Goal: Task Accomplishment & Management: Use online tool/utility

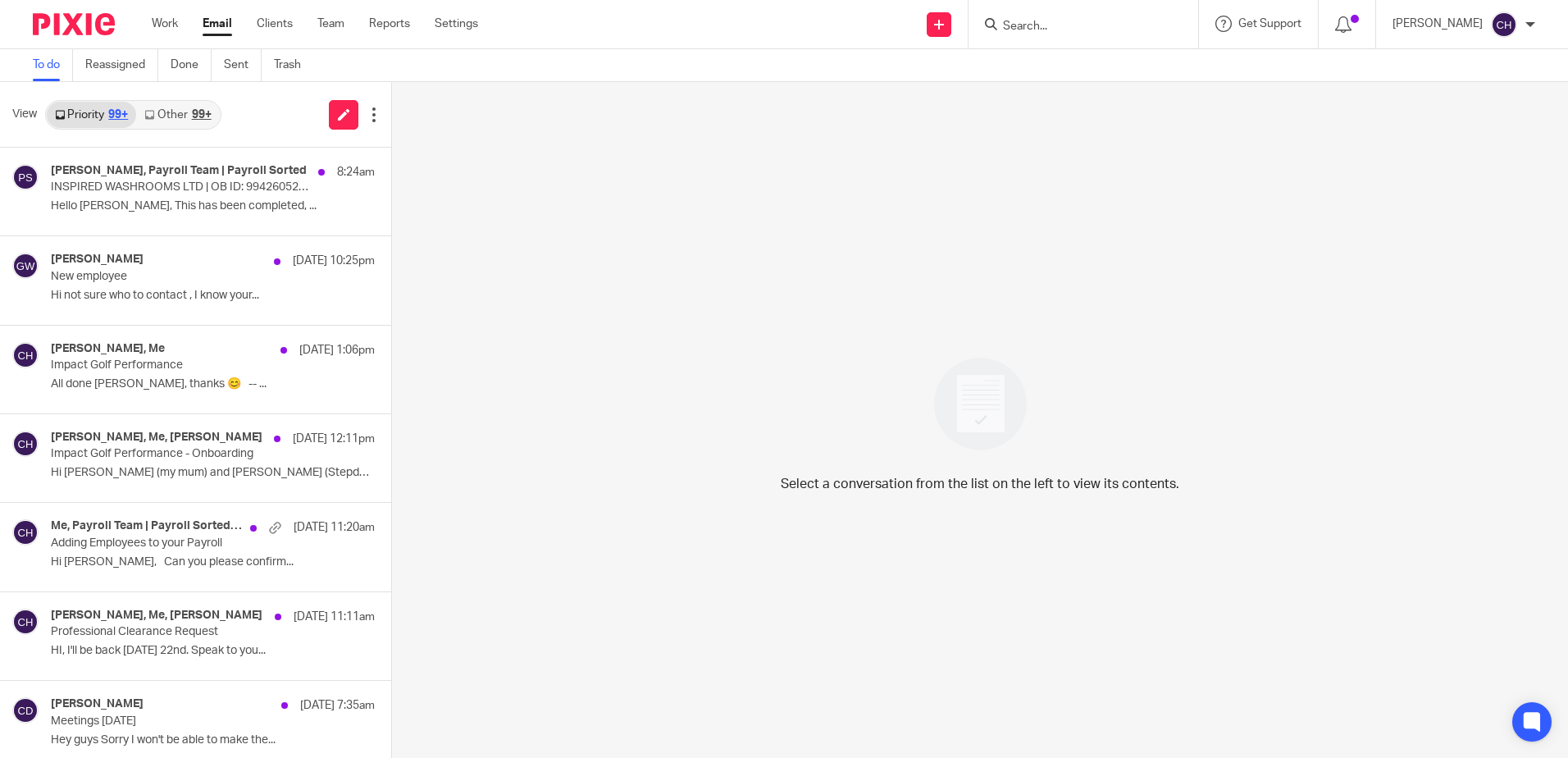
click at [1113, 17] on form at bounding box center [1088, 24] width 174 height 20
click at [1149, 28] on input "Search" at bounding box center [1074, 27] width 148 height 15
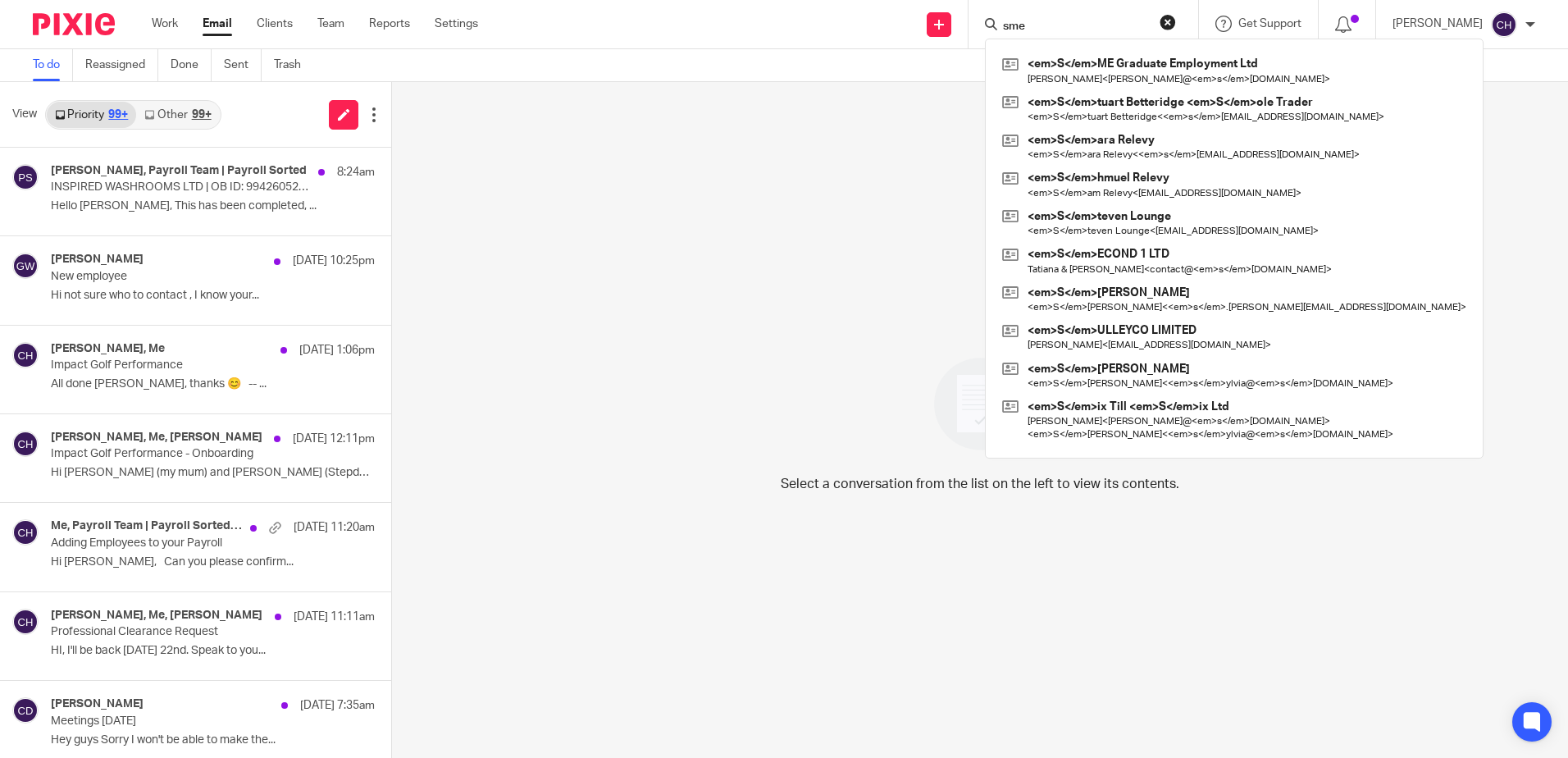
type input "sme"
click button "submit" at bounding box center [0, 0] width 0 height 0
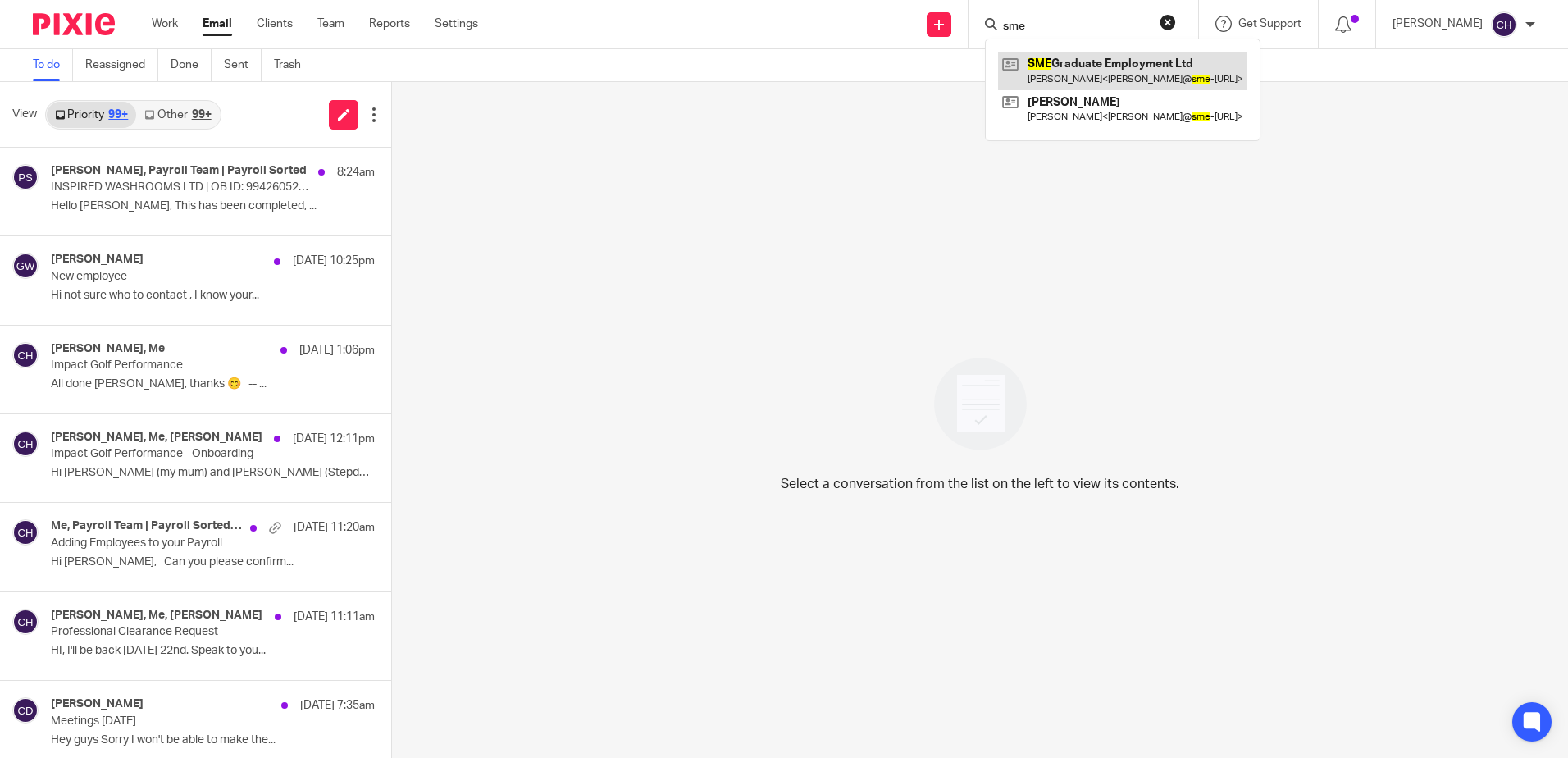
click at [1142, 66] on link at bounding box center [1123, 70] width 250 height 38
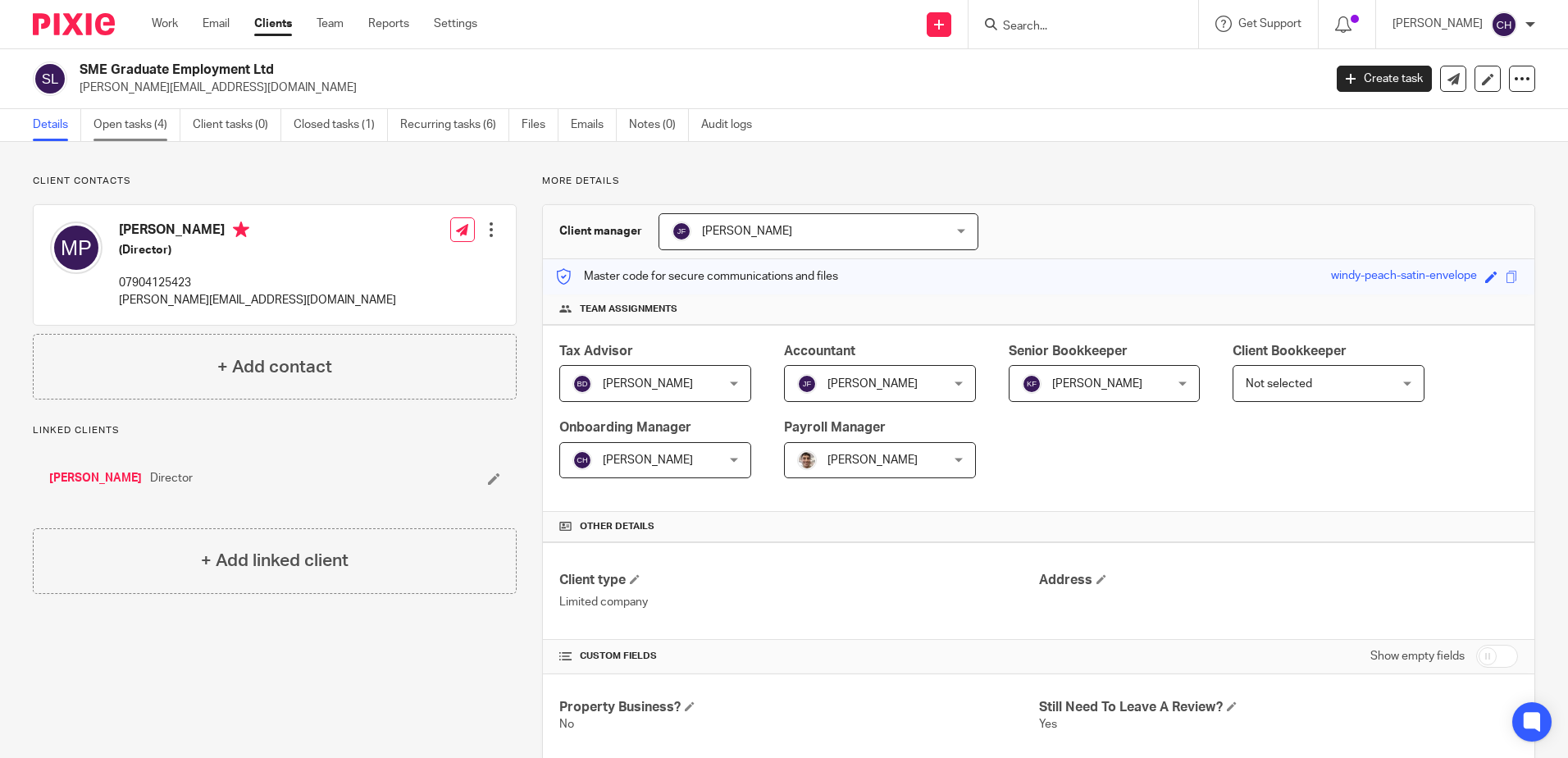
click at [139, 135] on link "Open tasks (4)" at bounding box center [137, 125] width 87 height 32
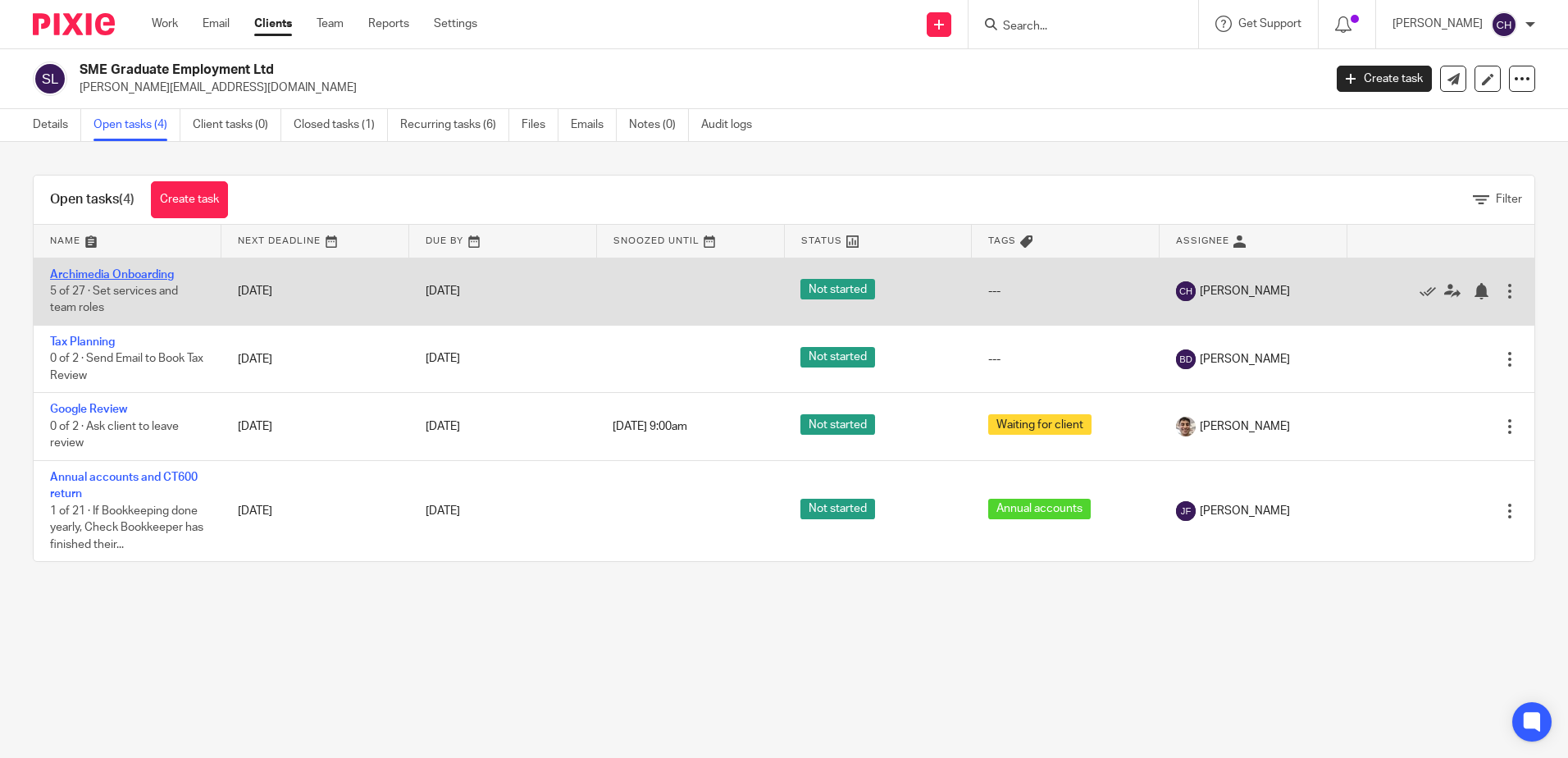
click at [129, 274] on link "Archimedia Onboarding" at bounding box center [112, 274] width 124 height 12
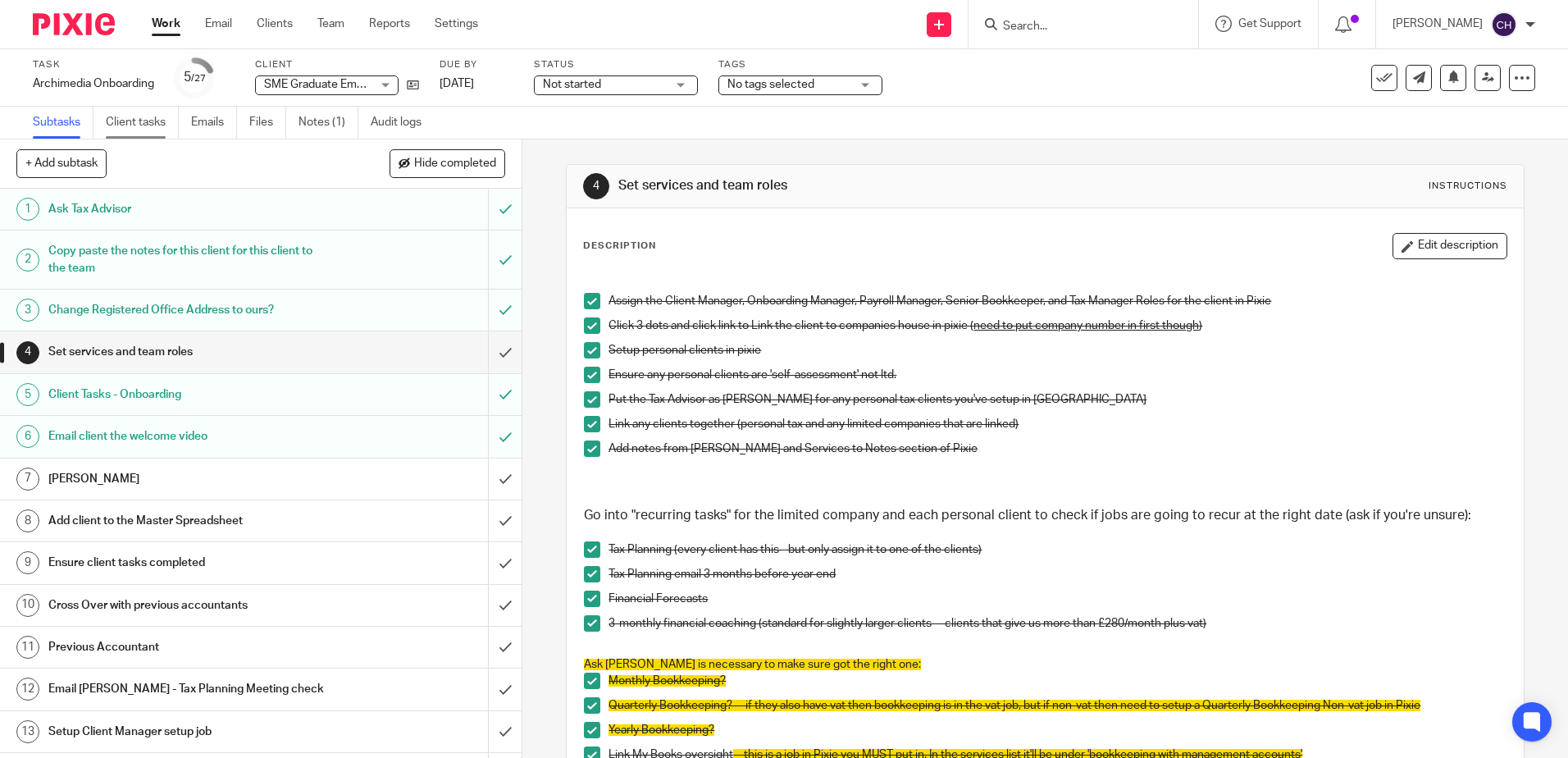
click at [165, 125] on link "Client tasks" at bounding box center [142, 122] width 73 height 32
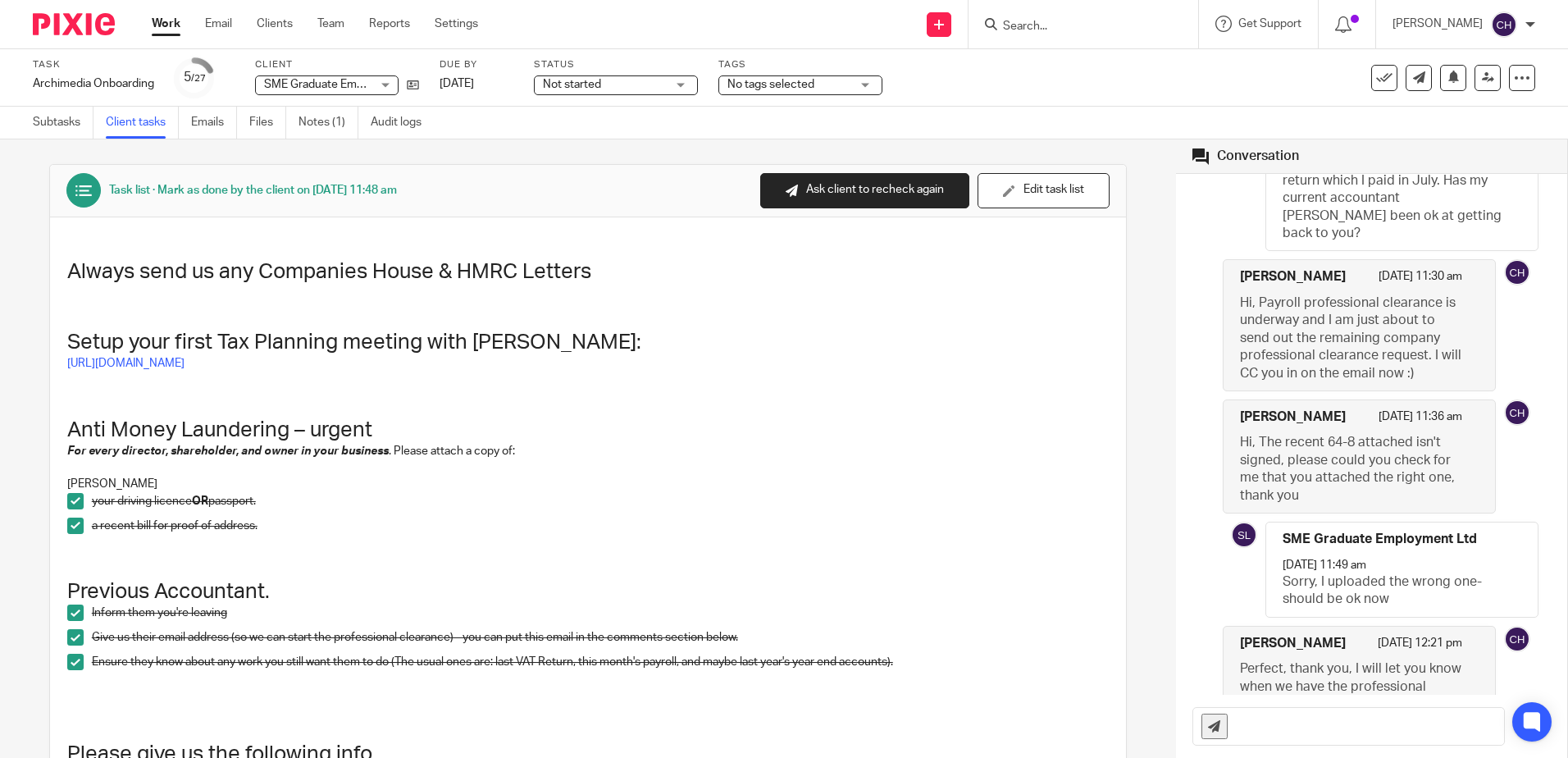
scroll to position [1616, 0]
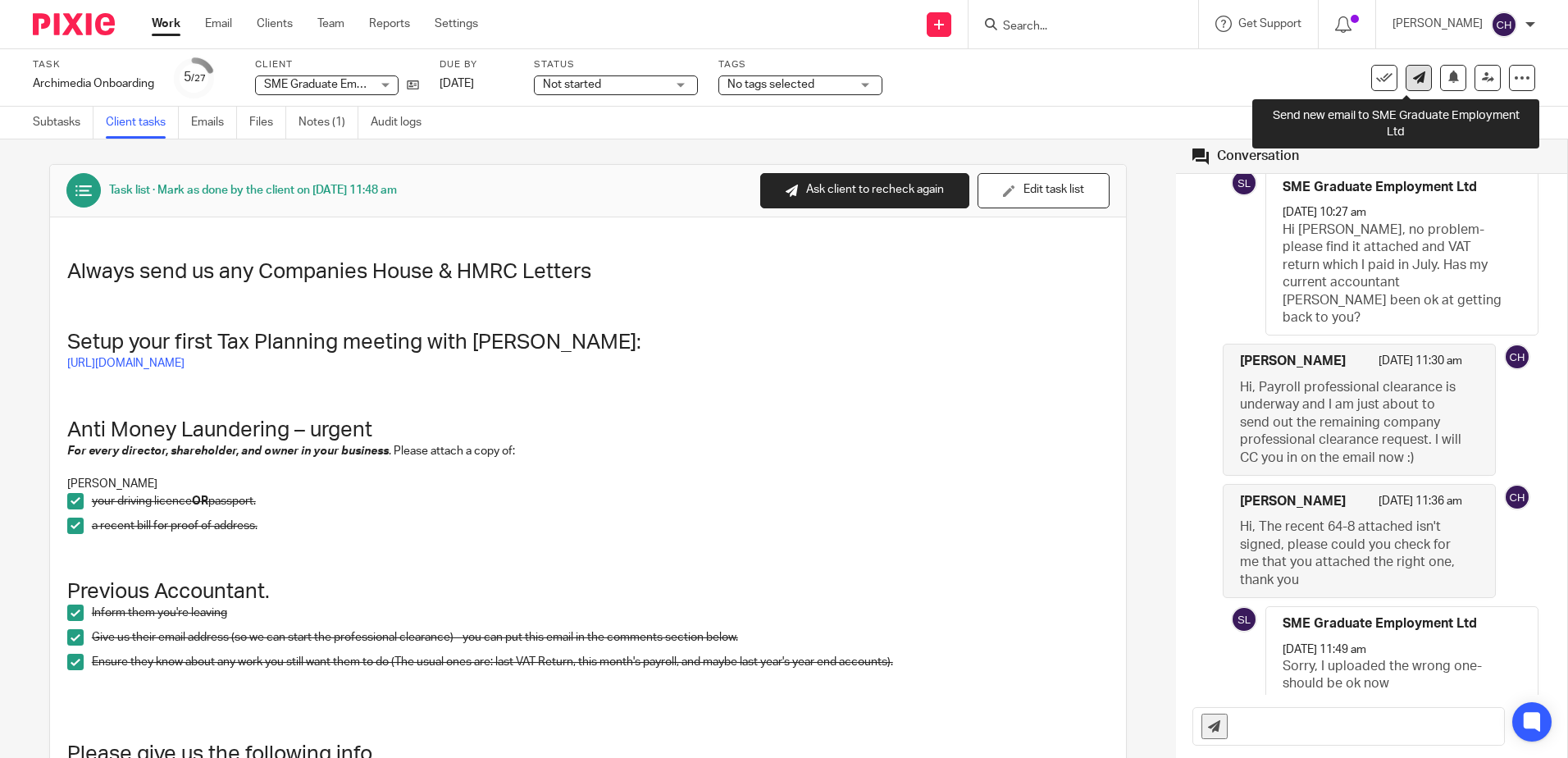
click at [1413, 78] on icon at bounding box center [1418, 77] width 12 height 12
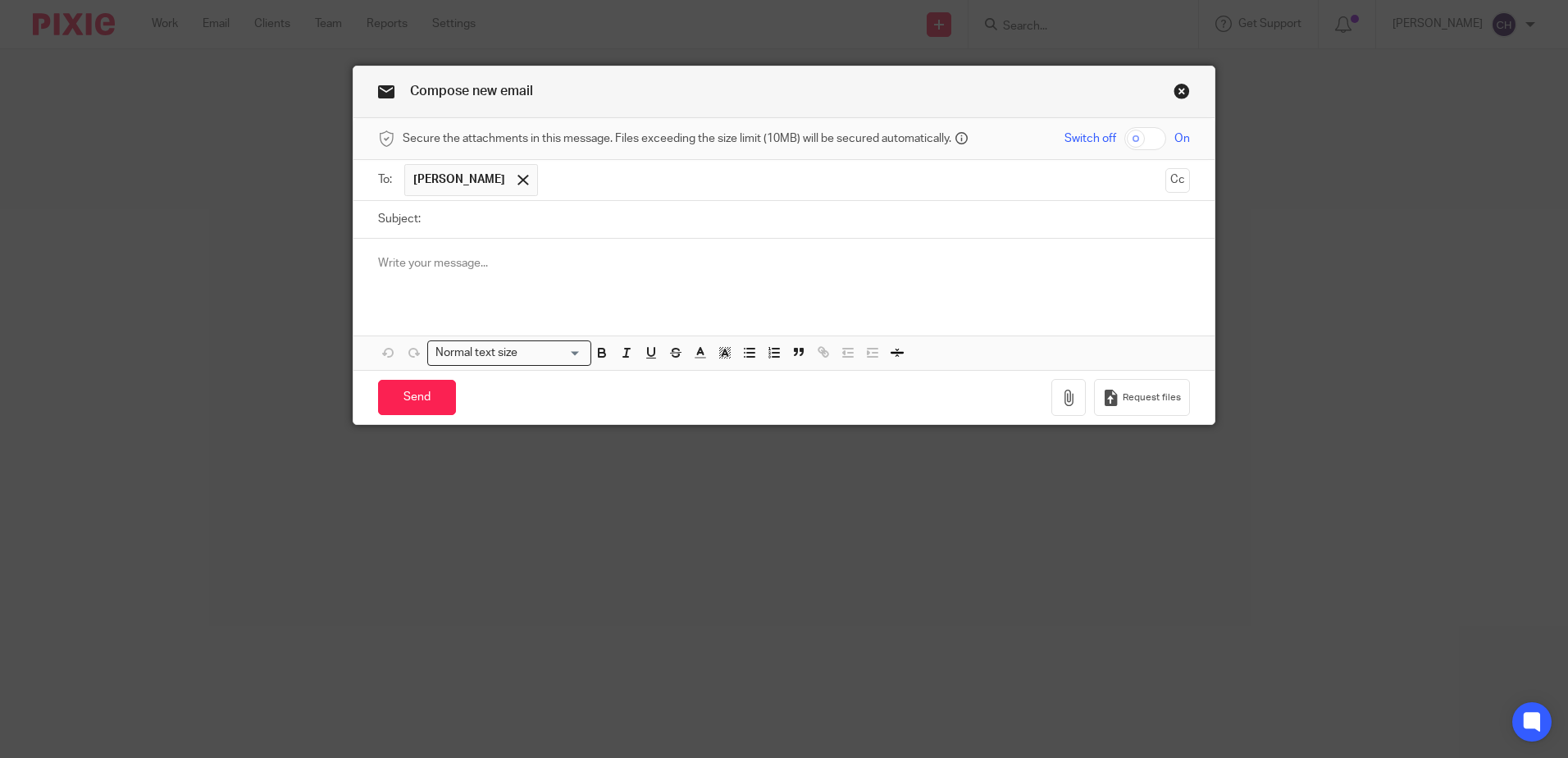
click at [1177, 90] on link "Close this dialog window" at bounding box center [1182, 94] width 17 height 22
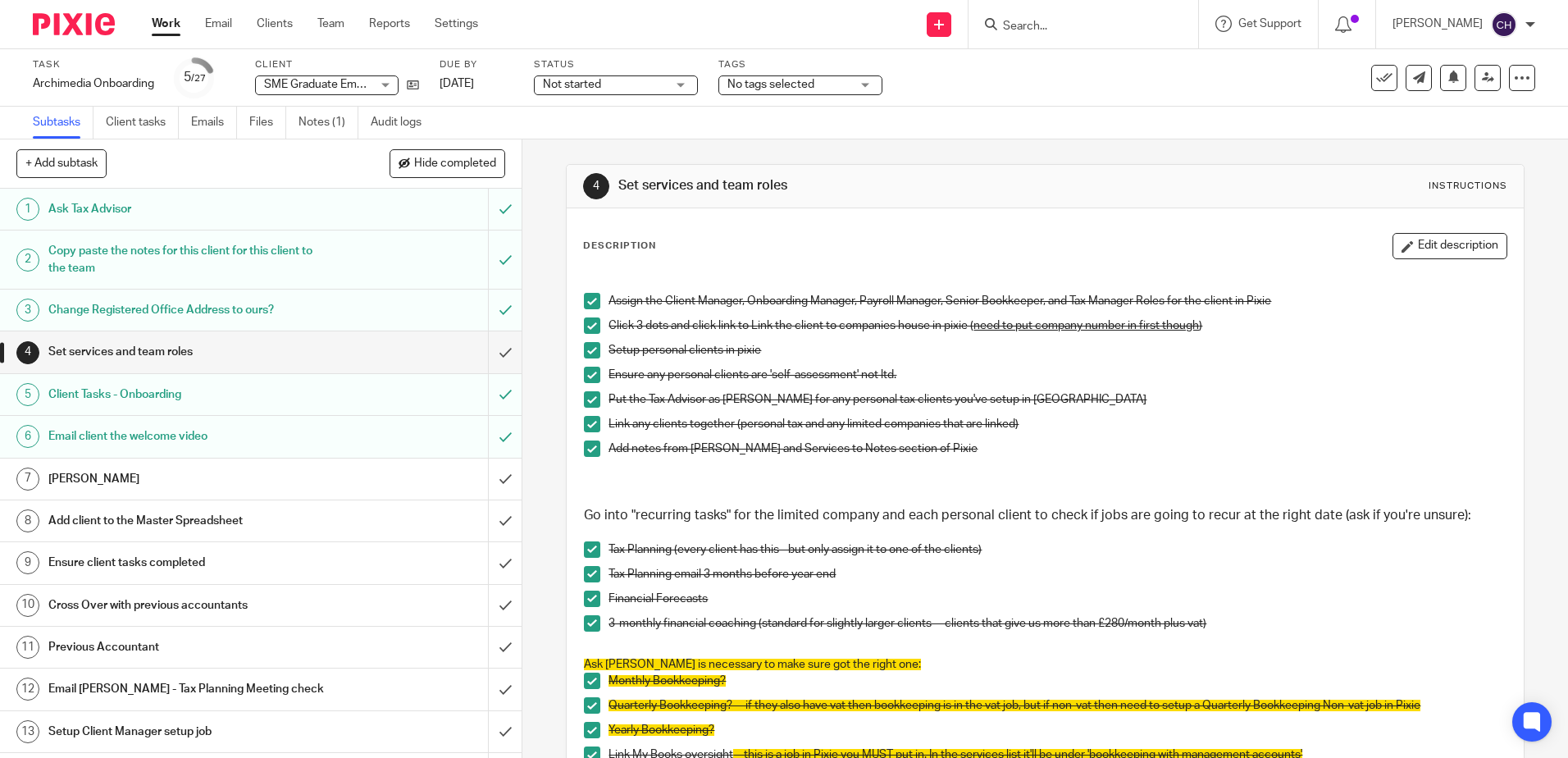
click at [81, 28] on img at bounding box center [73, 24] width 82 height 22
